Goal: Find specific page/section: Find specific page/section

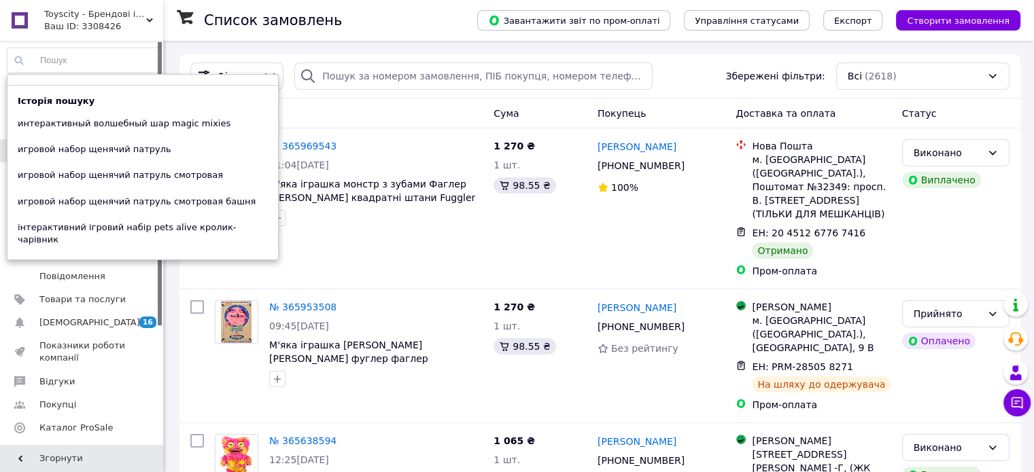
click at [74, 54] on input at bounding box center [83, 60] width 152 height 24
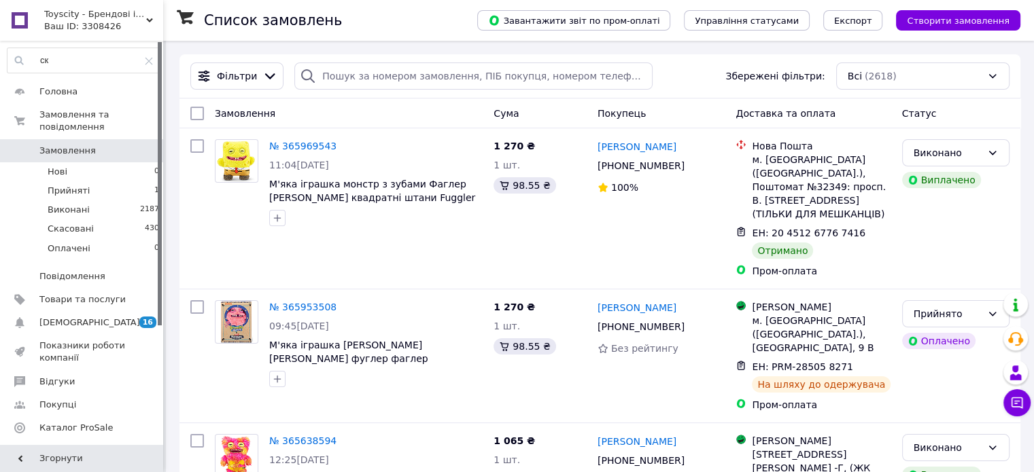
type input "с"
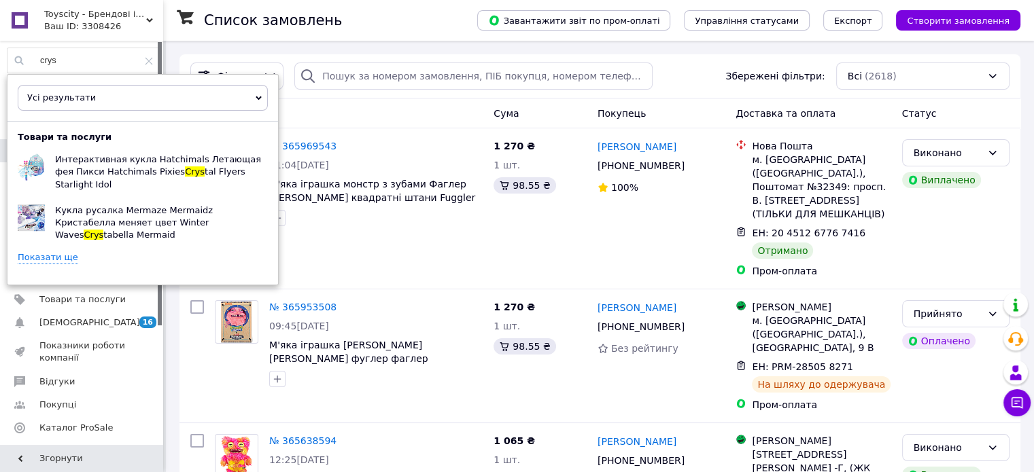
type input "crys"
click at [43, 251] on link "Показати ще" at bounding box center [48, 257] width 60 height 13
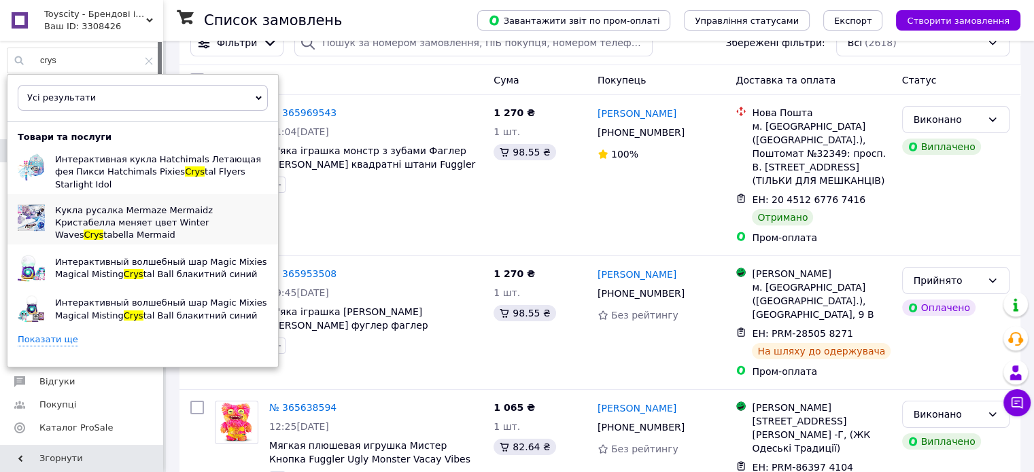
scroll to position [136, 0]
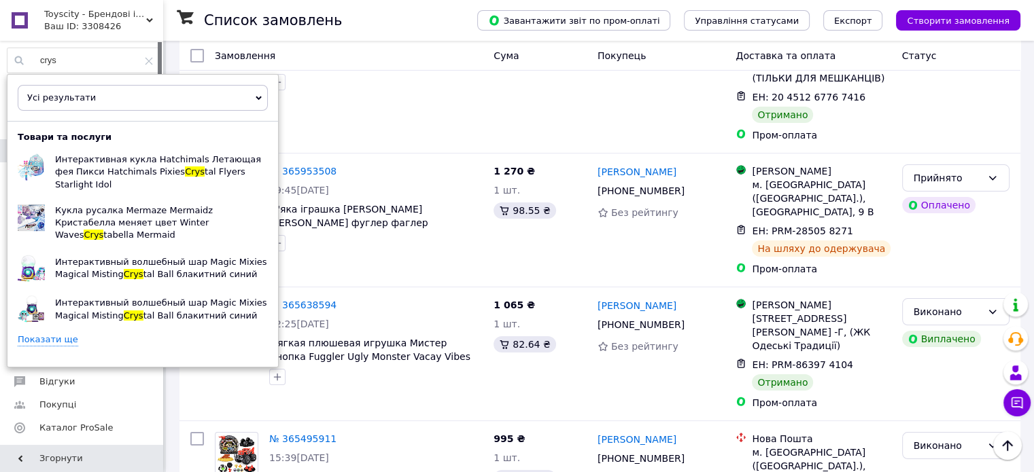
click at [50, 334] on link "Показати ще" at bounding box center [48, 340] width 60 height 13
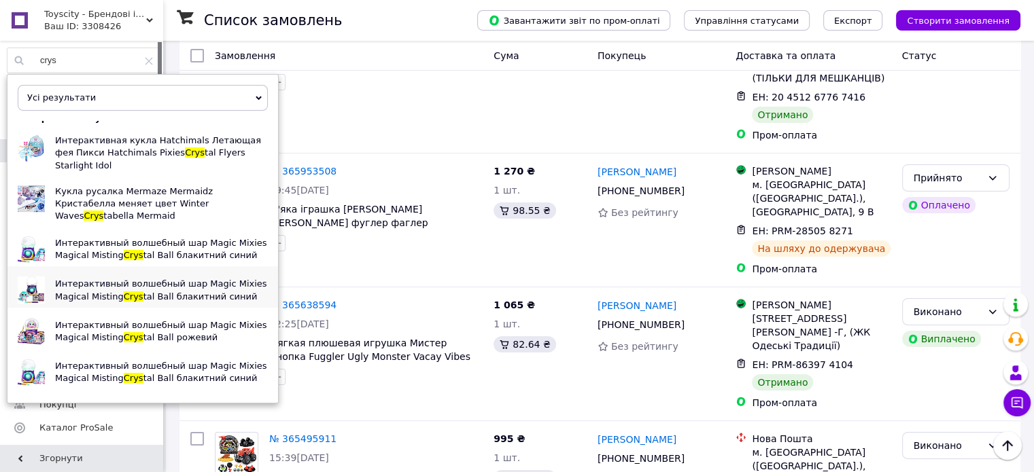
scroll to position [20, 0]
click at [124, 249] on span "Crys" at bounding box center [134, 254] width 20 height 10
click at [105, 278] on span "Интерактивный волшебный шар Magic Mixies Magical Misting" at bounding box center [161, 289] width 212 height 22
click at [96, 319] on span "Интерактивный волшебный шар Magic Mixies Magical Misting" at bounding box center [161, 330] width 212 height 22
click at [101, 360] on span "Интерактивный волшебный шар Magic Mixies Magical Misting" at bounding box center [161, 371] width 212 height 22
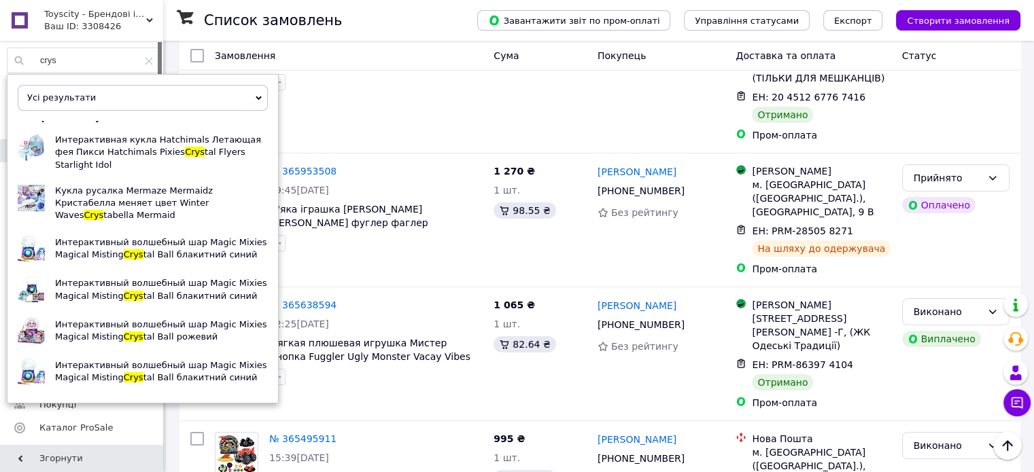
click at [62, 396] on link "Показати ще" at bounding box center [48, 402] width 60 height 13
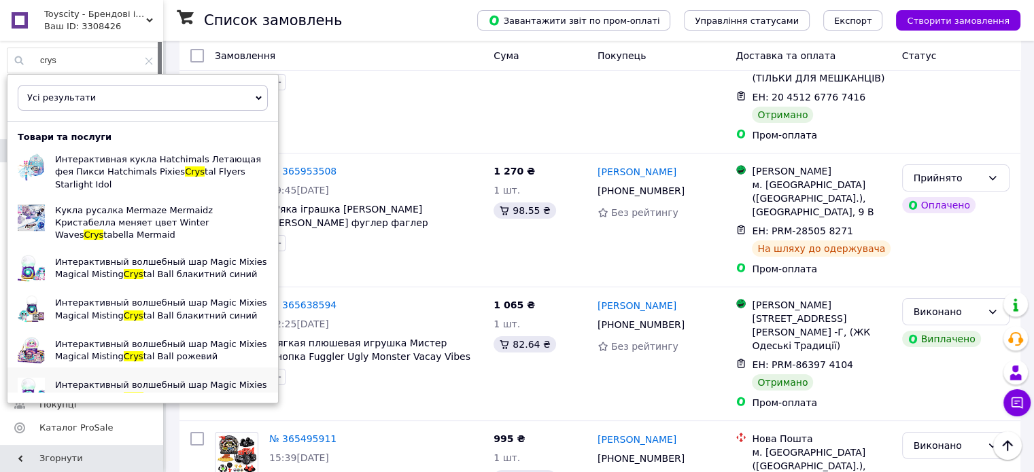
click at [78, 380] on span "Интерактивный волшебный шар Magic Mixies Magical Misting" at bounding box center [161, 391] width 212 height 22
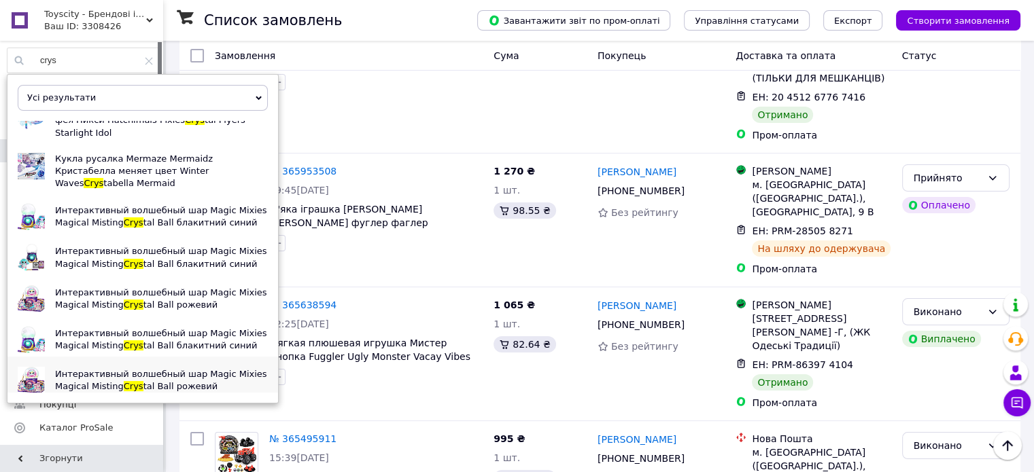
scroll to position [68, 0]
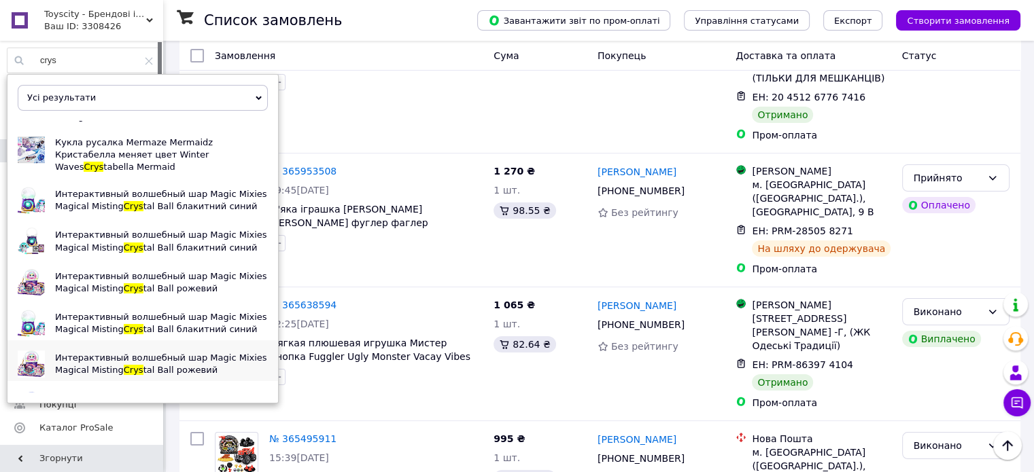
click at [97, 353] on span "Интерактивный волшебный шар Magic Mixies Magical Misting" at bounding box center [161, 364] width 212 height 22
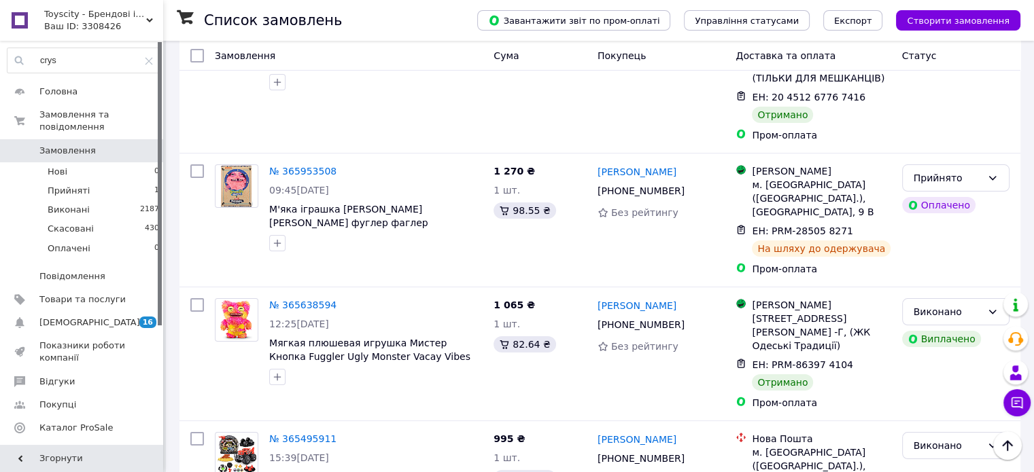
drag, startPoint x: 371, startPoint y: 58, endPoint x: 173, endPoint y: 29, distance: 199.9
click at [366, 59] on div "Замовлення" at bounding box center [348, 55] width 279 height 24
drag, startPoint x: 79, startPoint y: 141, endPoint x: 63, endPoint y: 214, distance: 75.2
click at [79, 145] on span "Замовлення" at bounding box center [67, 151] width 56 height 12
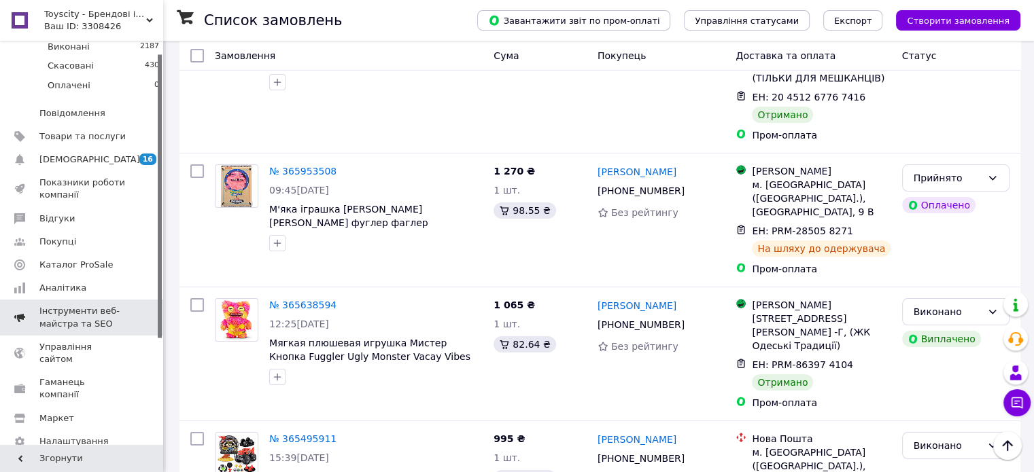
scroll to position [169, 0]
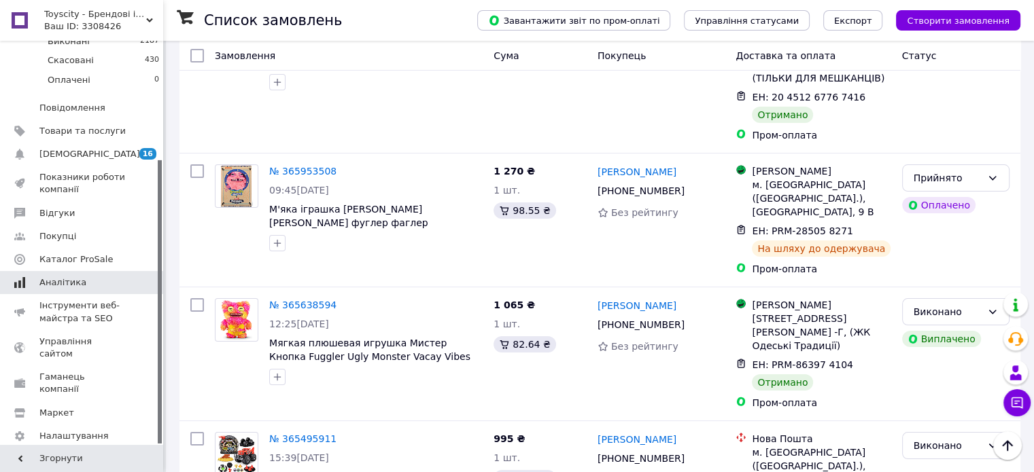
click at [65, 277] on span "Аналітика" at bounding box center [62, 283] width 47 height 12
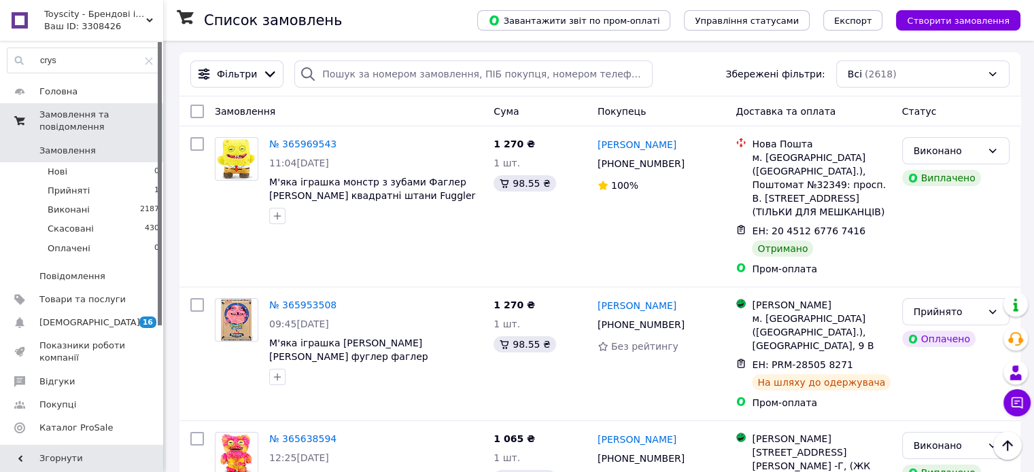
scroll to position [0, 0]
